Goal: Transaction & Acquisition: Purchase product/service

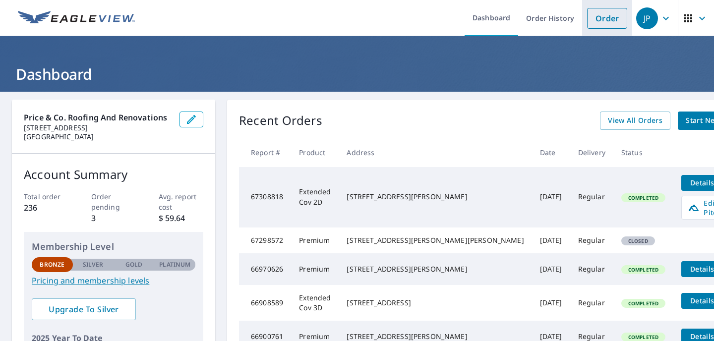
click at [598, 10] on link "Order" at bounding box center [607, 18] width 40 height 21
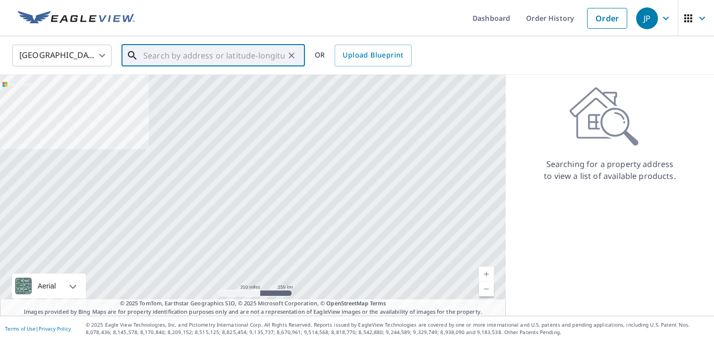
click at [195, 57] on input "text" at bounding box center [213, 56] width 141 height 28
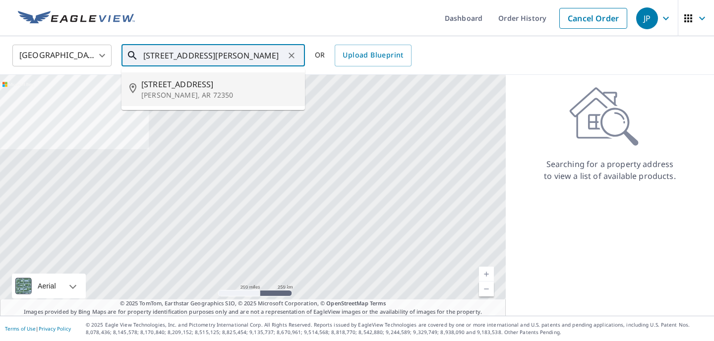
click at [195, 96] on p "Joiner, AR 72350" at bounding box center [219, 95] width 156 height 10
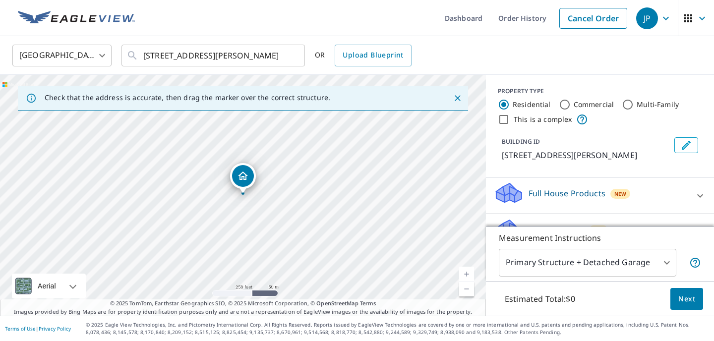
click at [472, 272] on link "Current Level 17, Zoom In" at bounding box center [466, 274] width 15 height 15
click at [472, 272] on link "Current Level 17.65390985443865, Zoom In" at bounding box center [466, 274] width 15 height 15
click at [472, 272] on link "Current Level 18.424003209285072, Zoom In Disabled" at bounding box center [466, 274] width 15 height 15
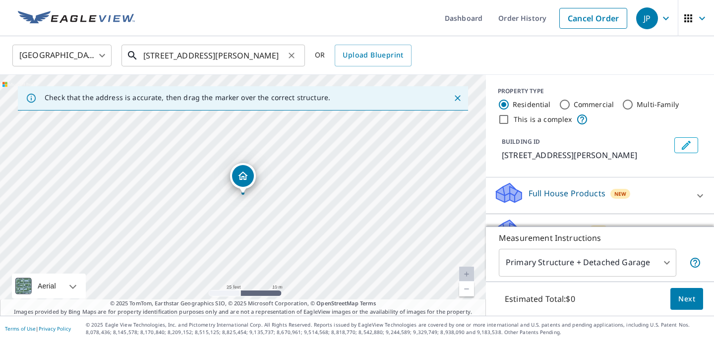
click at [251, 57] on input "316 Main St Joiner, AR 72350" at bounding box center [213, 56] width 141 height 28
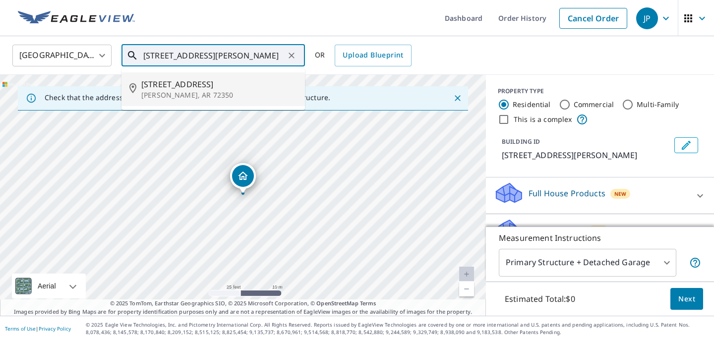
click at [340, 154] on div "316 Main St Joiner, AR 72350" at bounding box center [243, 195] width 486 height 241
click at [206, 93] on p "Joiner, AR 72350" at bounding box center [219, 95] width 156 height 10
type input "316 Main St Joiner, AR 72350"
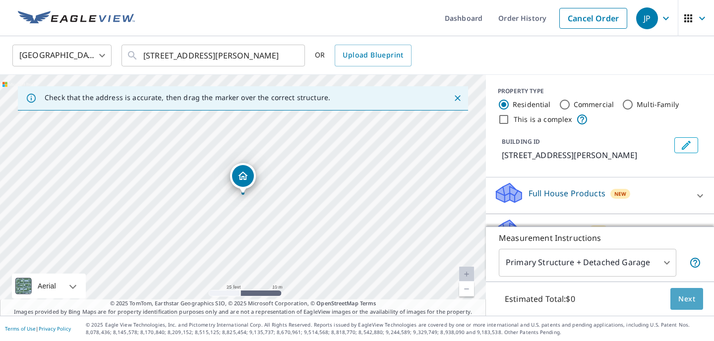
click at [689, 303] on span "Next" at bounding box center [687, 299] width 17 height 12
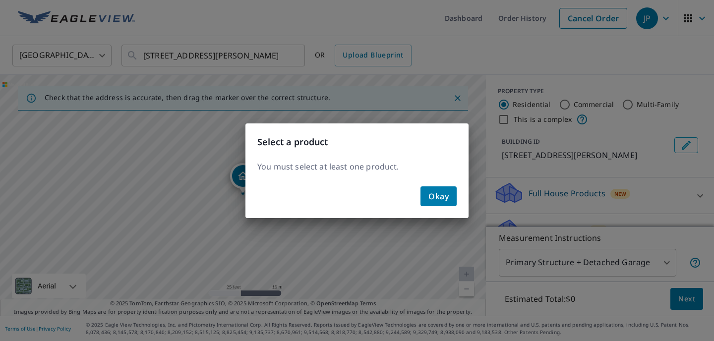
click at [447, 193] on span "Okay" at bounding box center [439, 197] width 20 height 14
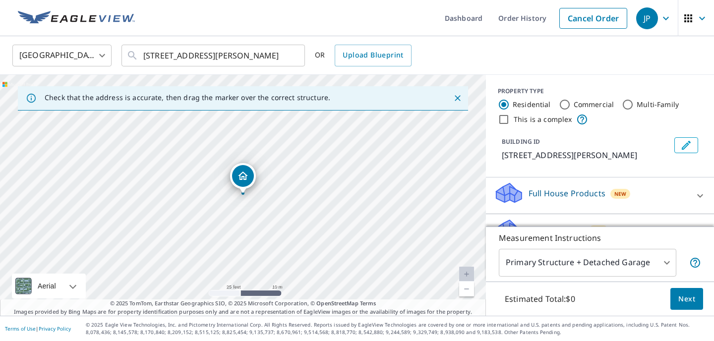
click at [642, 157] on p "316 Main St, Joiner, AR, 72350" at bounding box center [586, 155] width 169 height 12
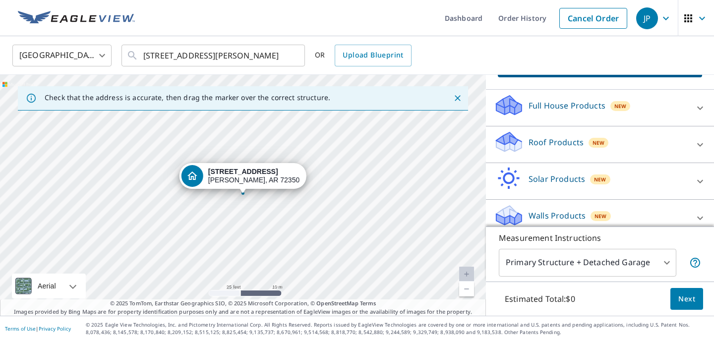
scroll to position [89, 0]
click at [621, 145] on div "Roof Products New" at bounding box center [591, 143] width 194 height 28
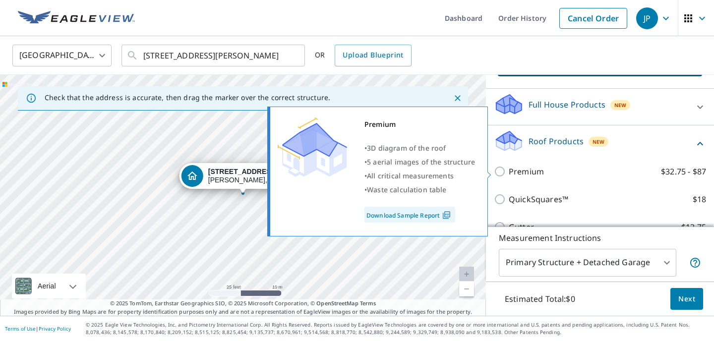
click at [504, 171] on input "Premium $32.75 - $87" at bounding box center [501, 172] width 15 height 12
checkbox input "true"
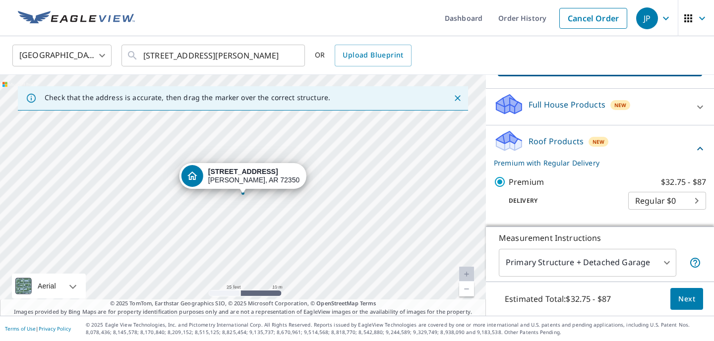
click at [676, 304] on button "Next" at bounding box center [687, 299] width 33 height 22
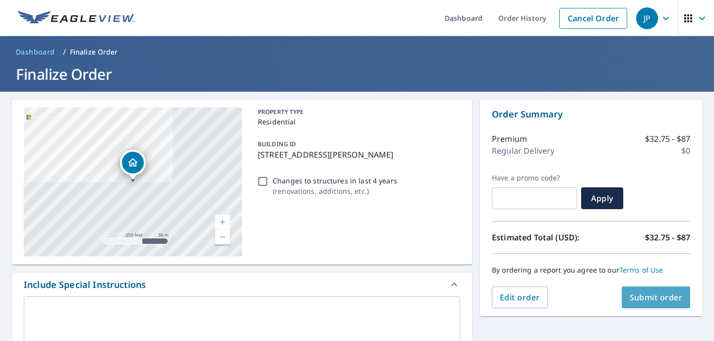
click at [646, 307] on button "Submit order" at bounding box center [656, 298] width 69 height 22
checkbox input "true"
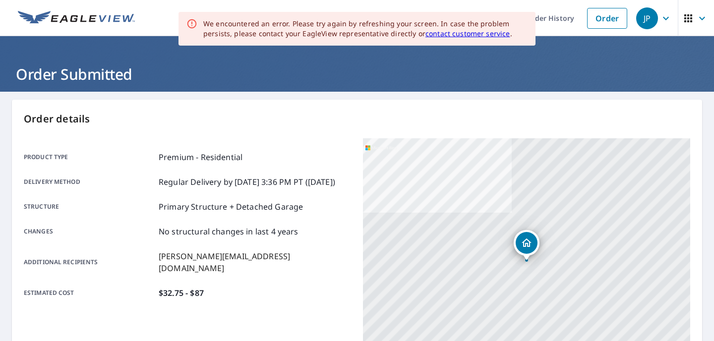
click at [260, 128] on div "Order details Product type Premium - Residential Delivery method Regular Delive…" at bounding box center [357, 325] width 691 height 451
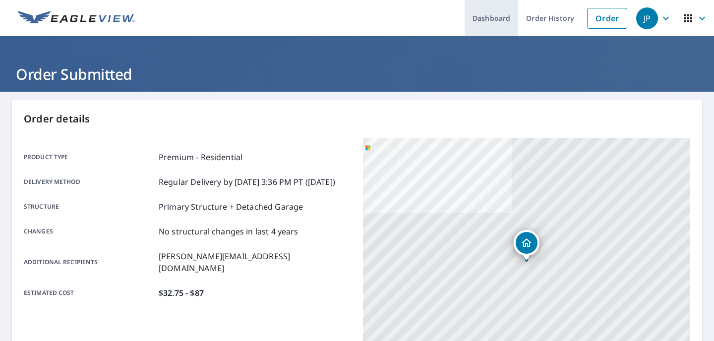
click at [494, 10] on link "Dashboard" at bounding box center [492, 18] width 54 height 36
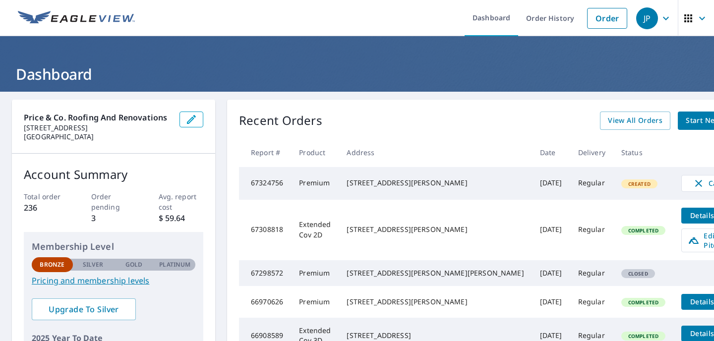
click at [571, 186] on td "Regular" at bounding box center [592, 183] width 43 height 33
click at [320, 182] on td "Premium" at bounding box center [315, 183] width 48 height 33
